Goal: Entertainment & Leisure: Consume media (video, audio)

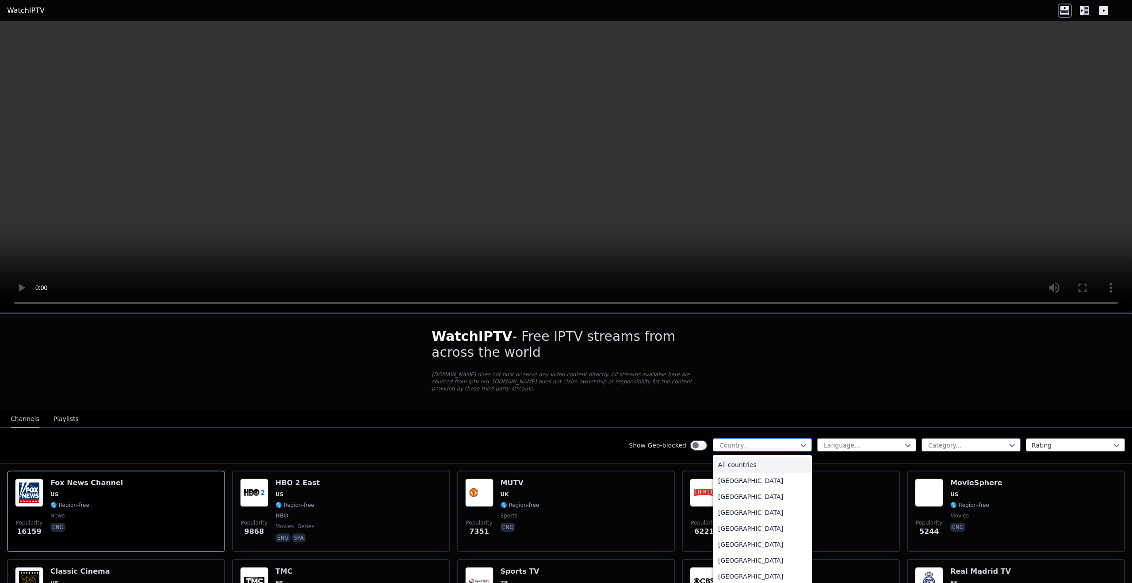
click at [783, 441] on div at bounding box center [759, 445] width 80 height 9
type input "***"
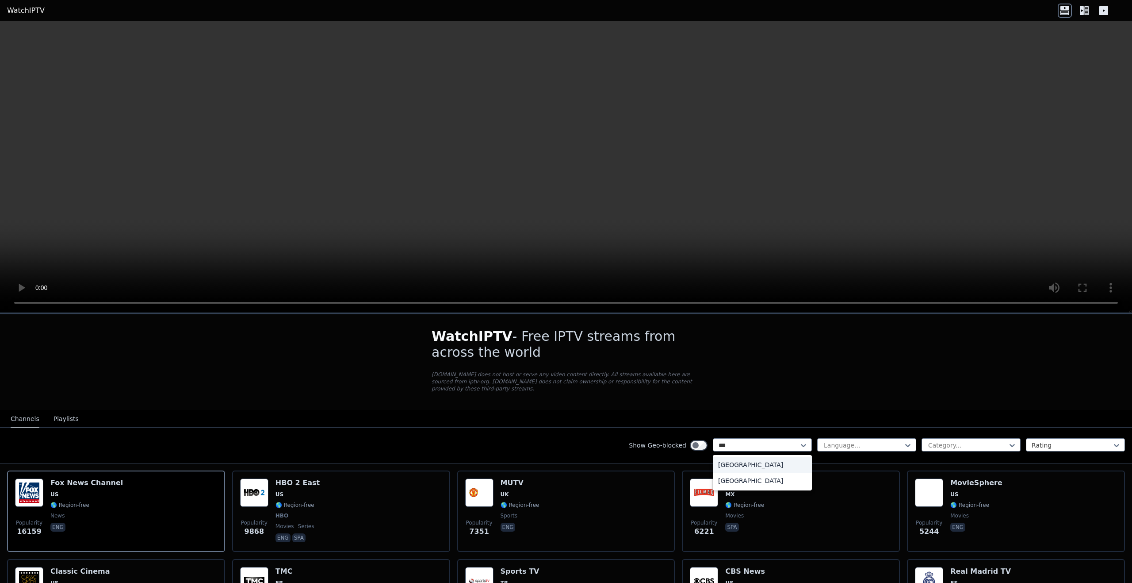
click at [756, 458] on div "[GEOGRAPHIC_DATA]" at bounding box center [762, 464] width 99 height 16
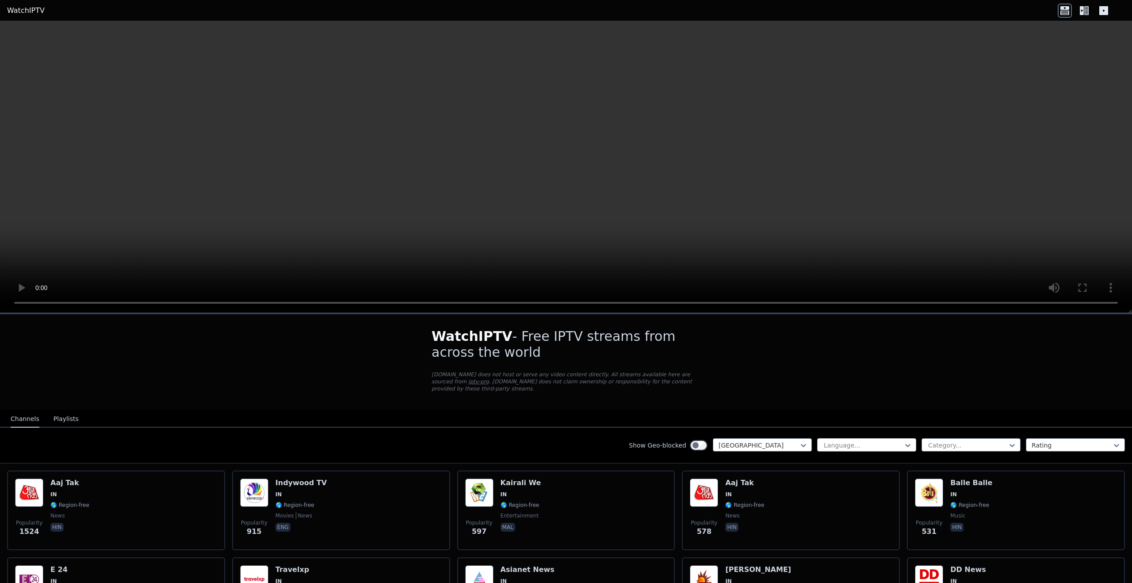
click at [856, 441] on div at bounding box center [863, 445] width 80 height 9
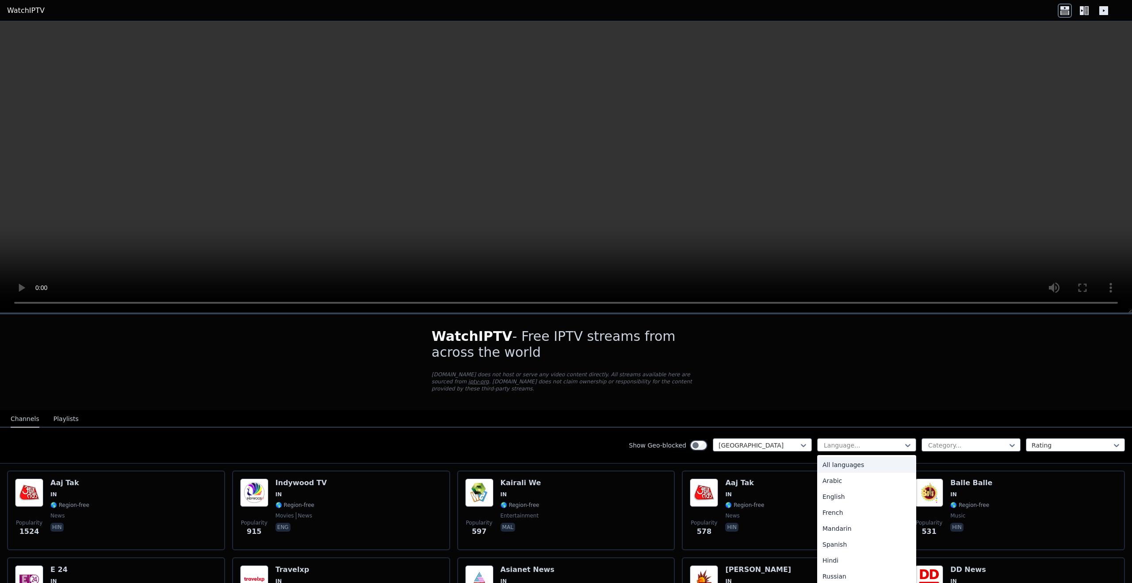
click at [861, 461] on div "All languages" at bounding box center [866, 464] width 99 height 16
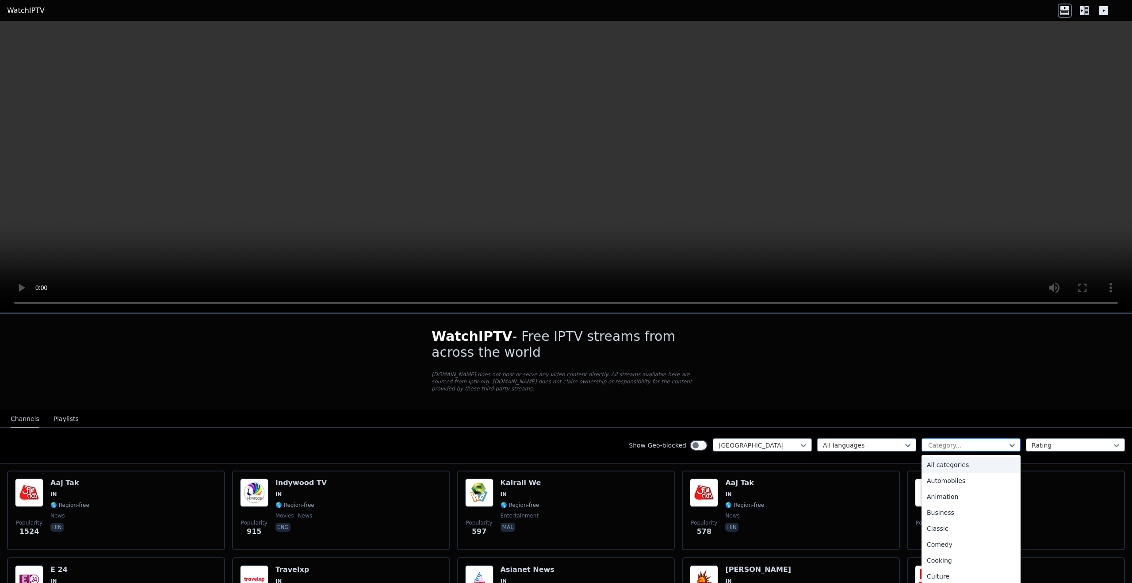
click at [952, 441] on div at bounding box center [967, 445] width 80 height 9
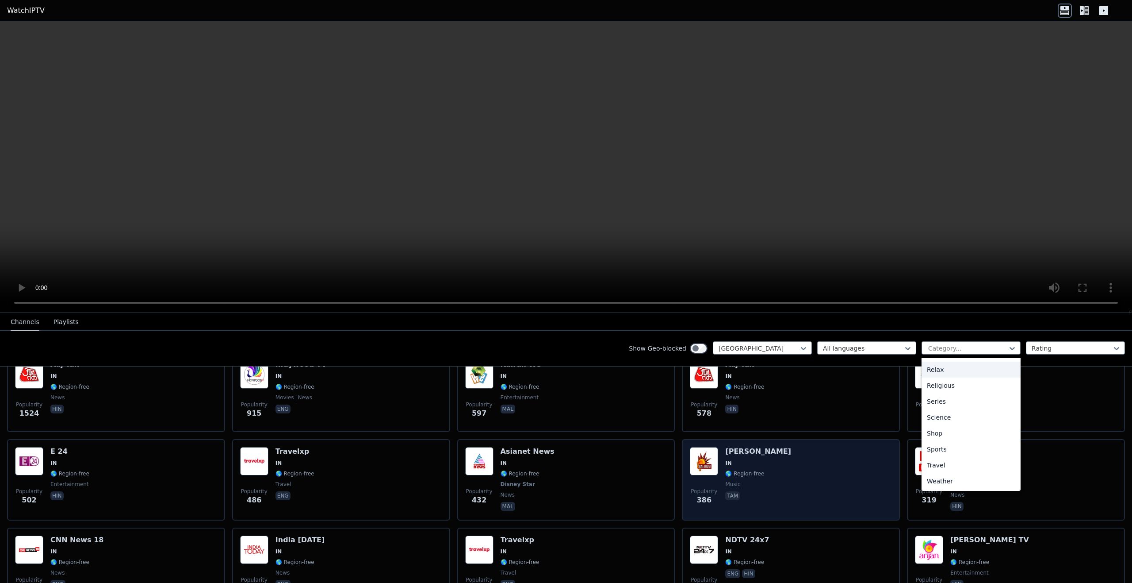
scroll to position [88, 0]
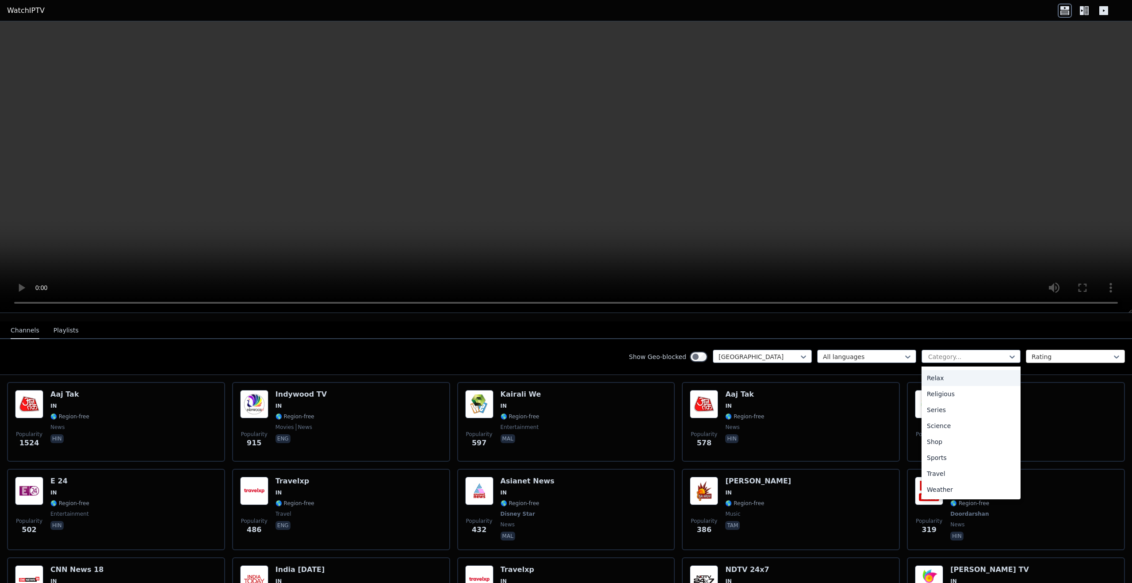
click at [1049, 353] on div at bounding box center [1072, 356] width 80 height 9
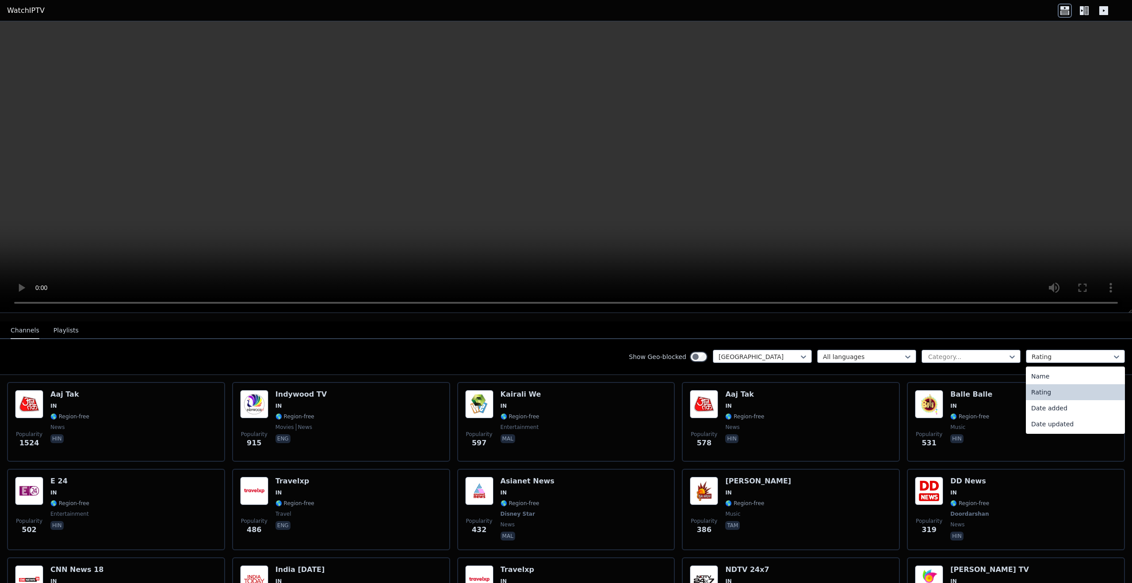
click at [1052, 391] on div "Rating" at bounding box center [1075, 392] width 99 height 16
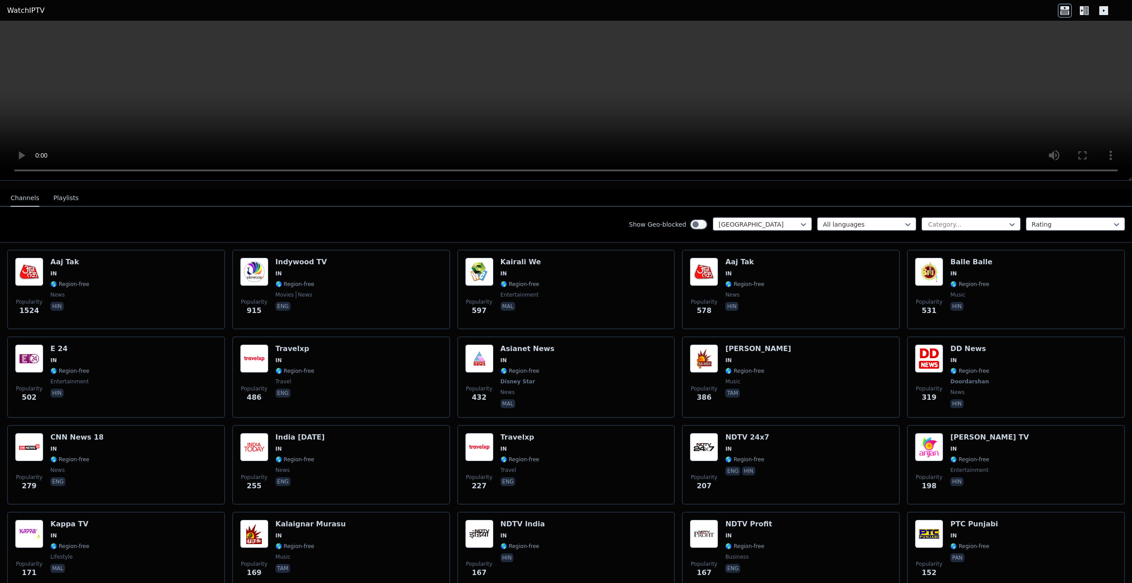
click at [864, 102] on video at bounding box center [566, 100] width 1132 height 159
click at [569, 105] on video at bounding box center [566, 100] width 1132 height 159
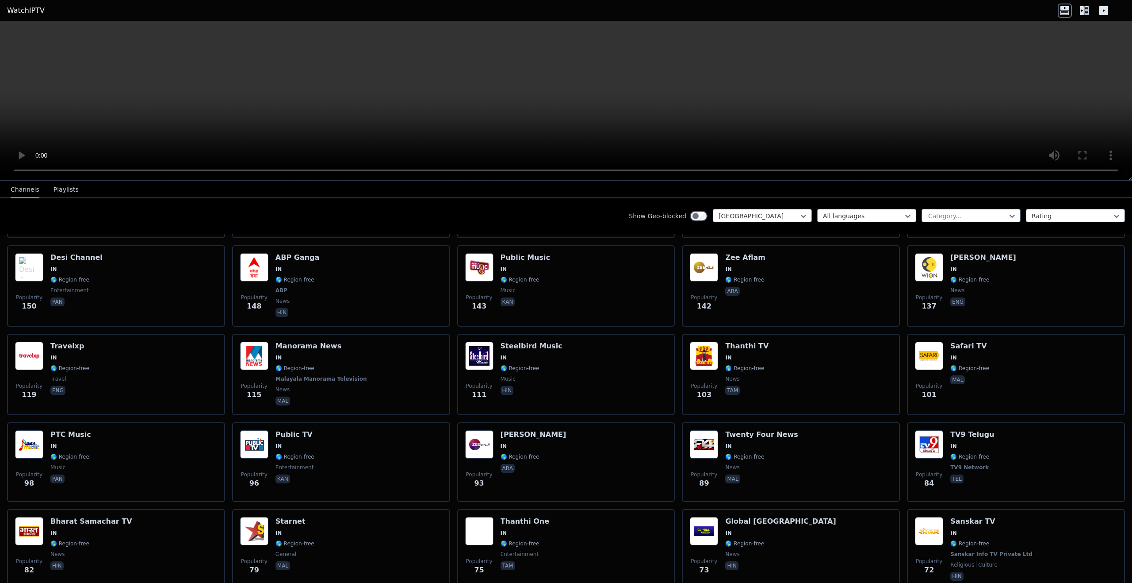
scroll to position [442, 0]
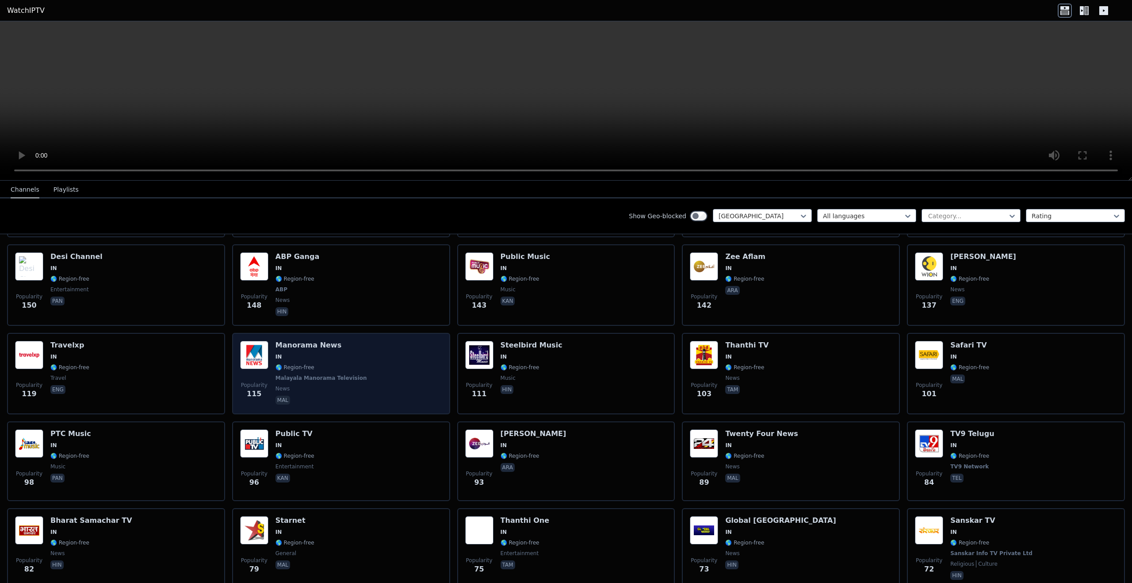
click at [319, 345] on div "Manorama News IN 🌎 Region-free [GEOGRAPHIC_DATA] Television news mal" at bounding box center [322, 373] width 93 height 65
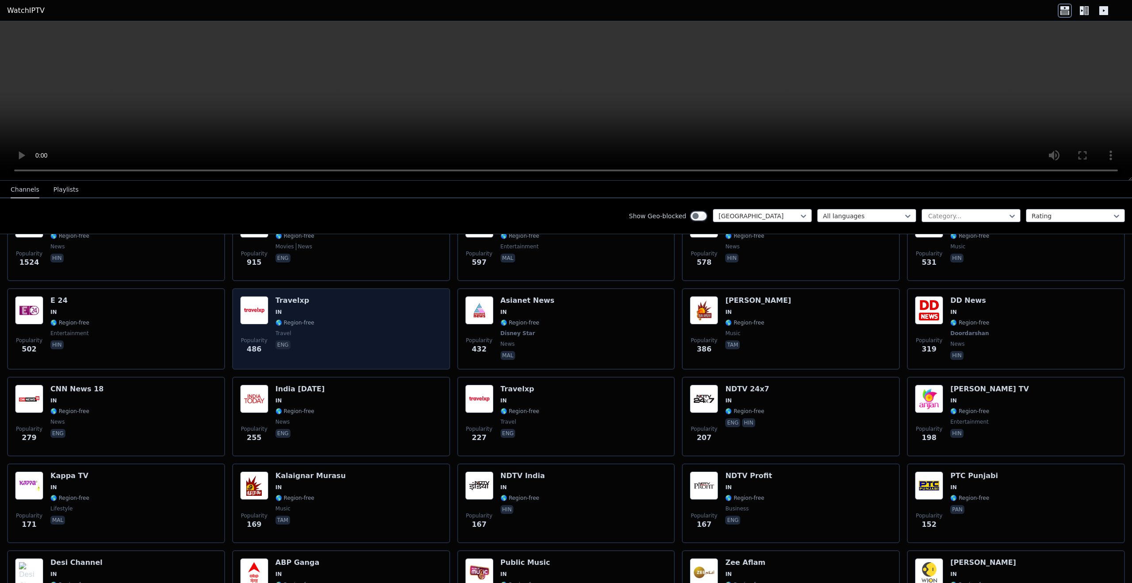
scroll to position [133, 0]
